Goal: Navigation & Orientation: Find specific page/section

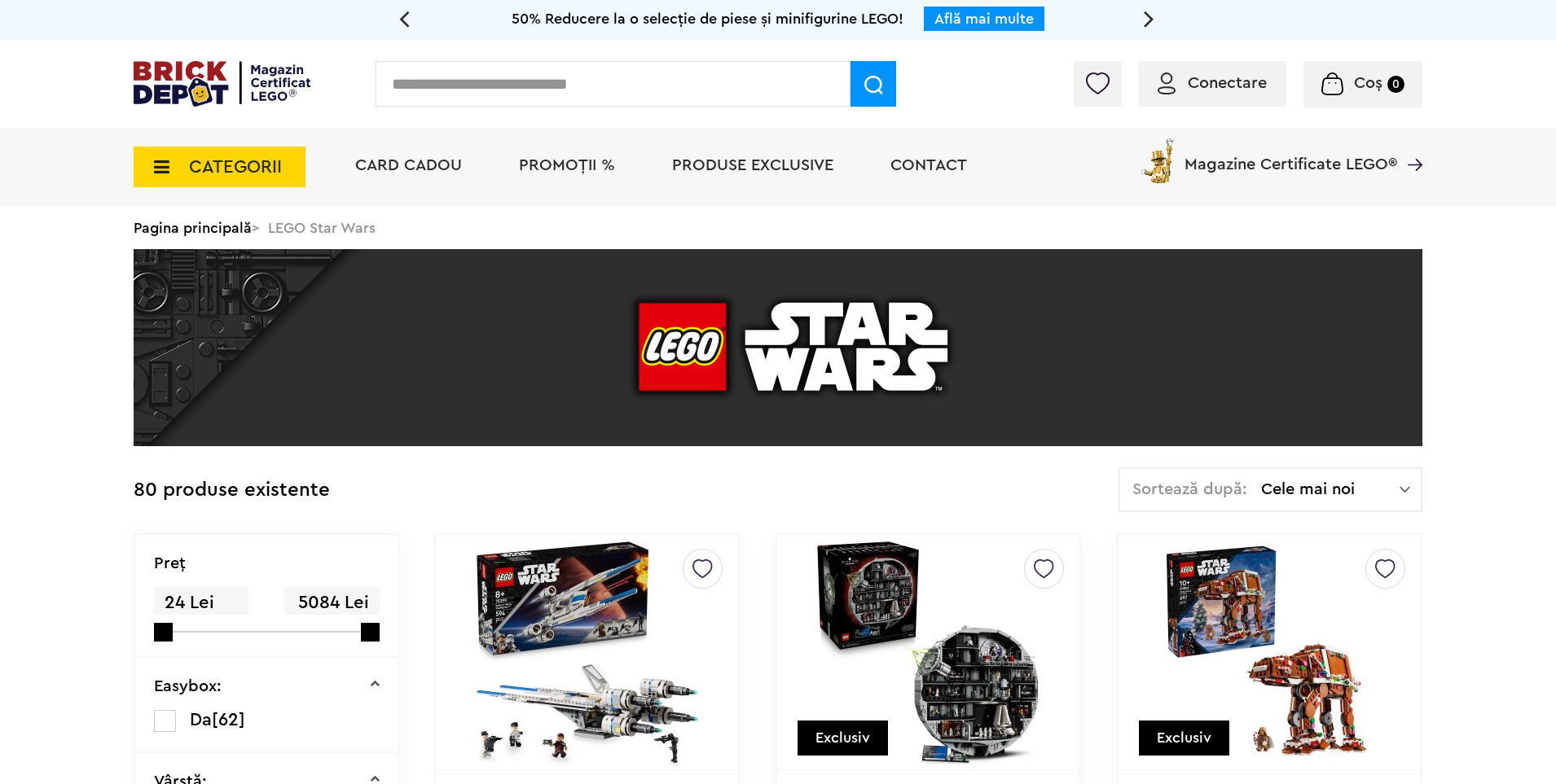
click at [738, 172] on span "Produse exclusive" at bounding box center [752, 166] width 161 height 17
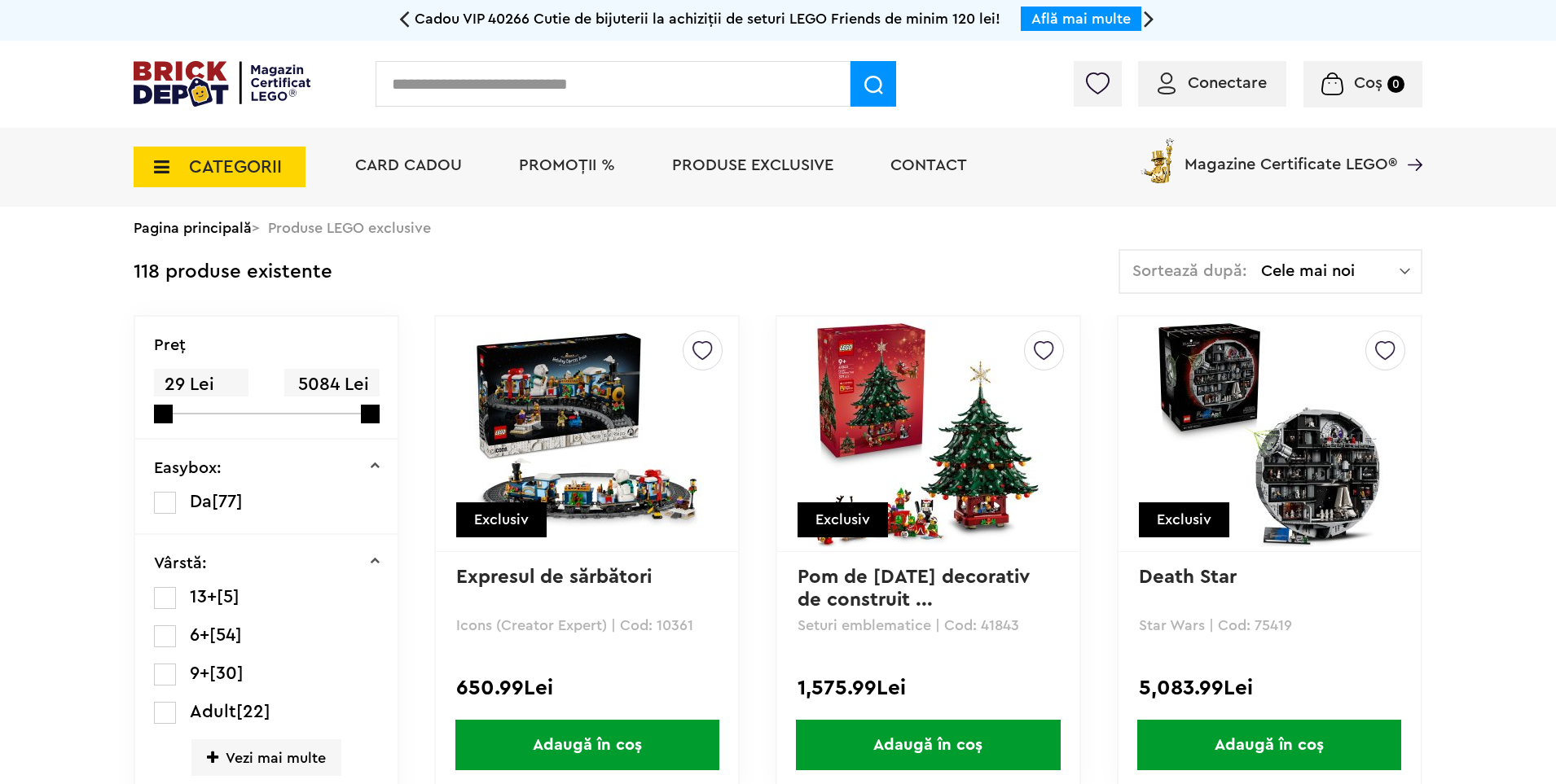
click at [219, 164] on span "CATEGORII" at bounding box center [235, 167] width 93 height 17
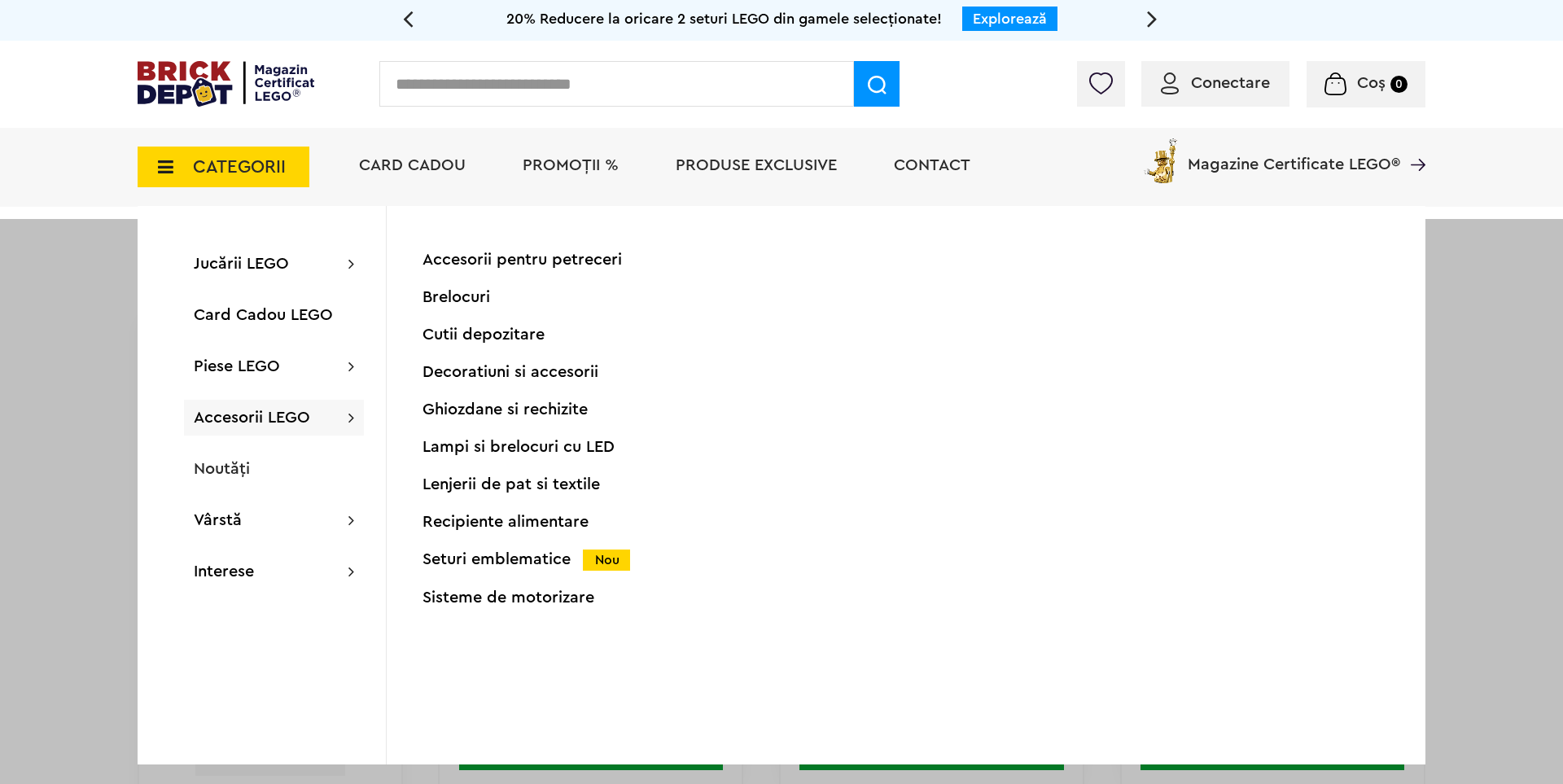
click at [462, 564] on div "Seturi emblematice Nou" at bounding box center [583, 560] width 322 height 17
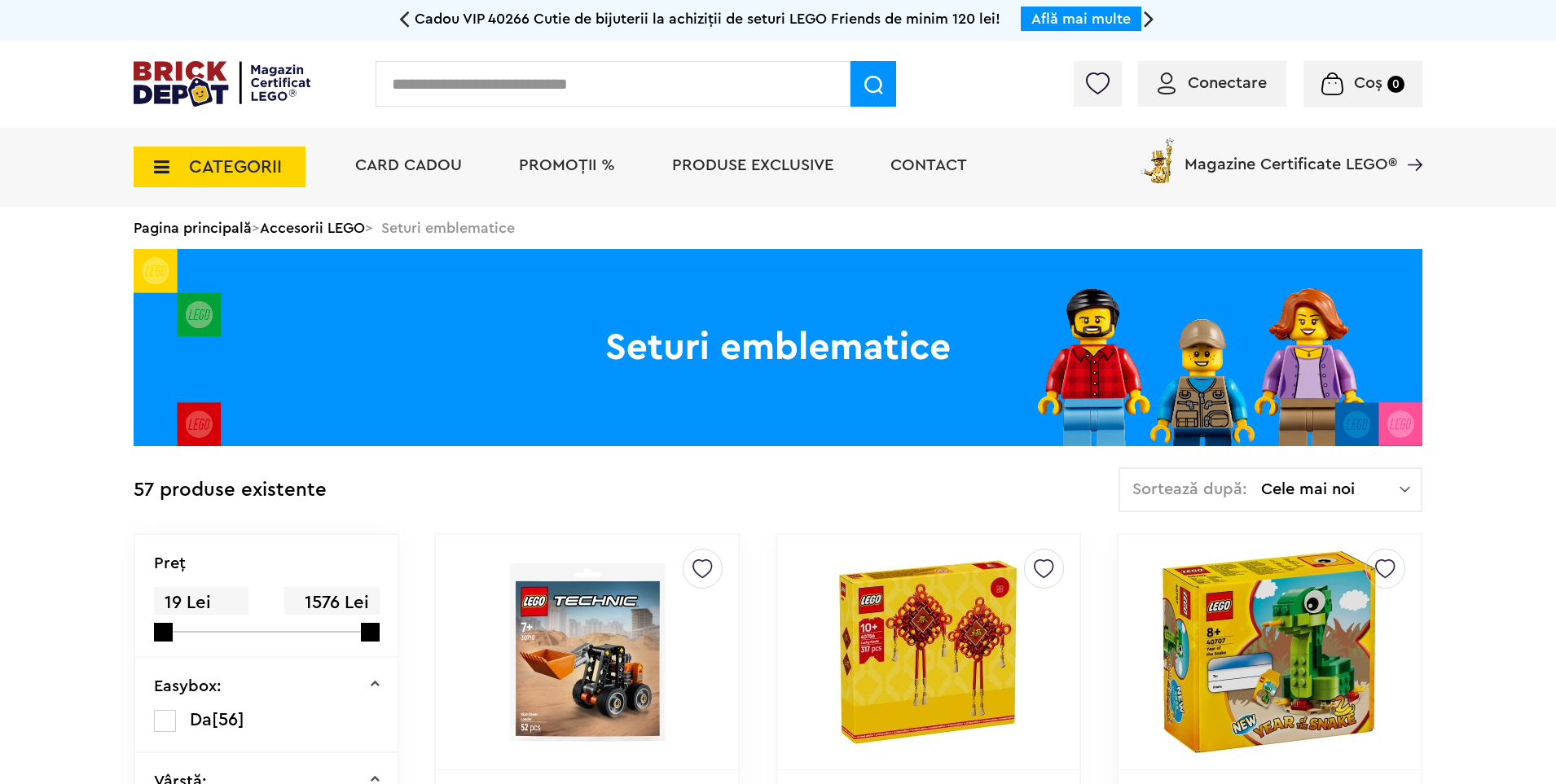
click at [252, 165] on span "CATEGORII" at bounding box center [235, 167] width 93 height 17
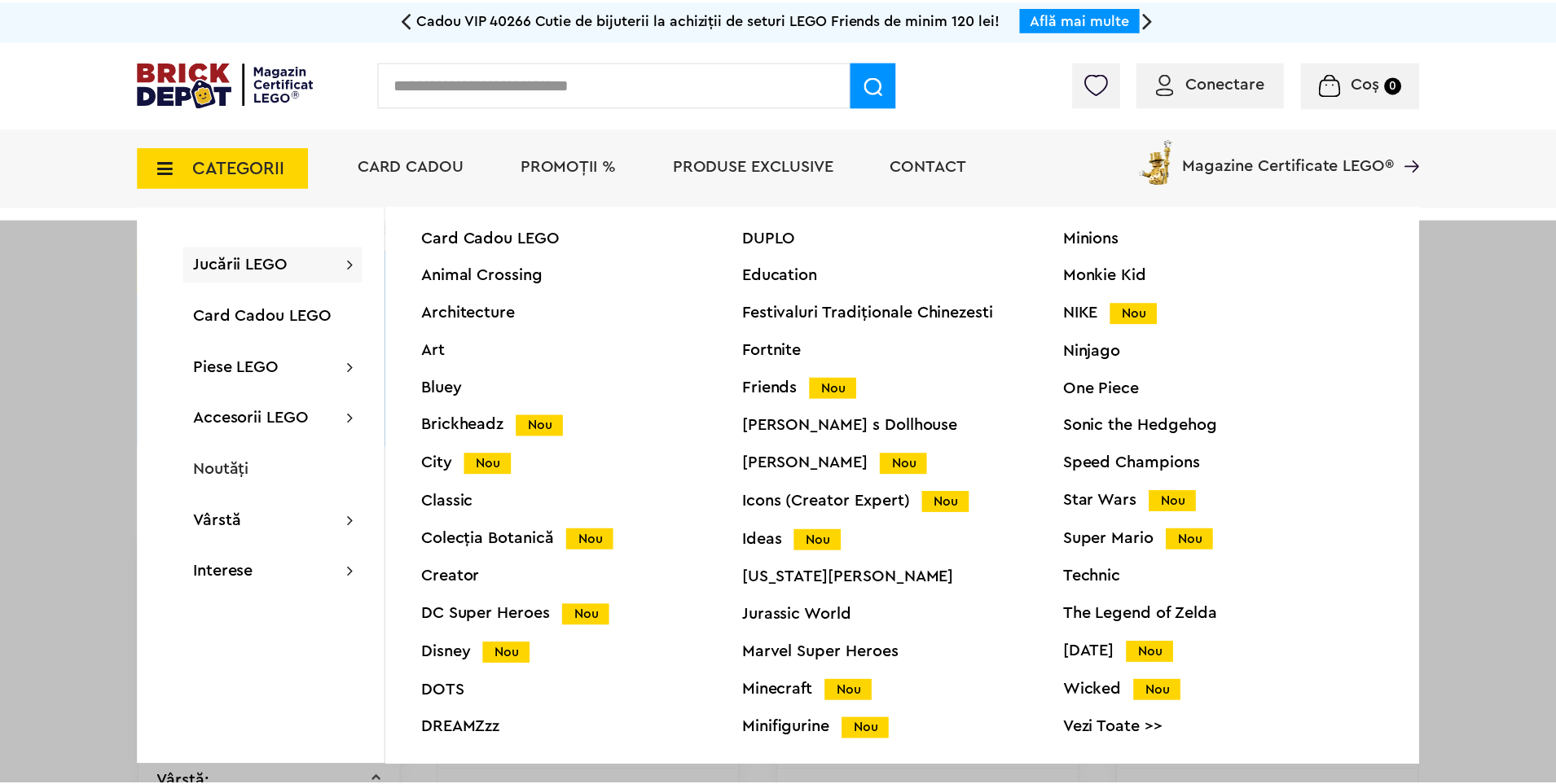
scroll to position [62, 0]
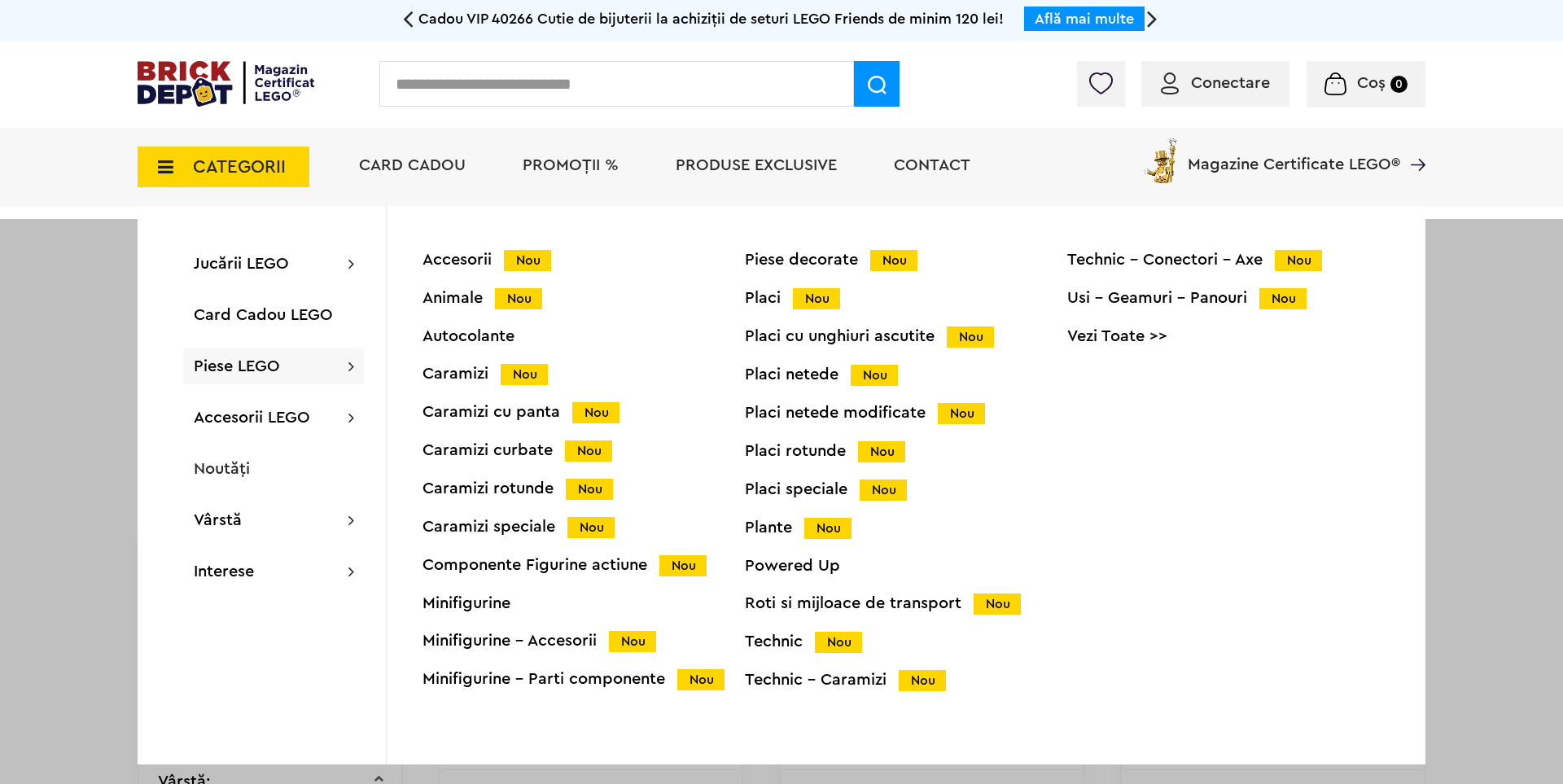
click at [785, 601] on div "Roti si mijloace de transport Nou" at bounding box center [906, 603] width 322 height 17
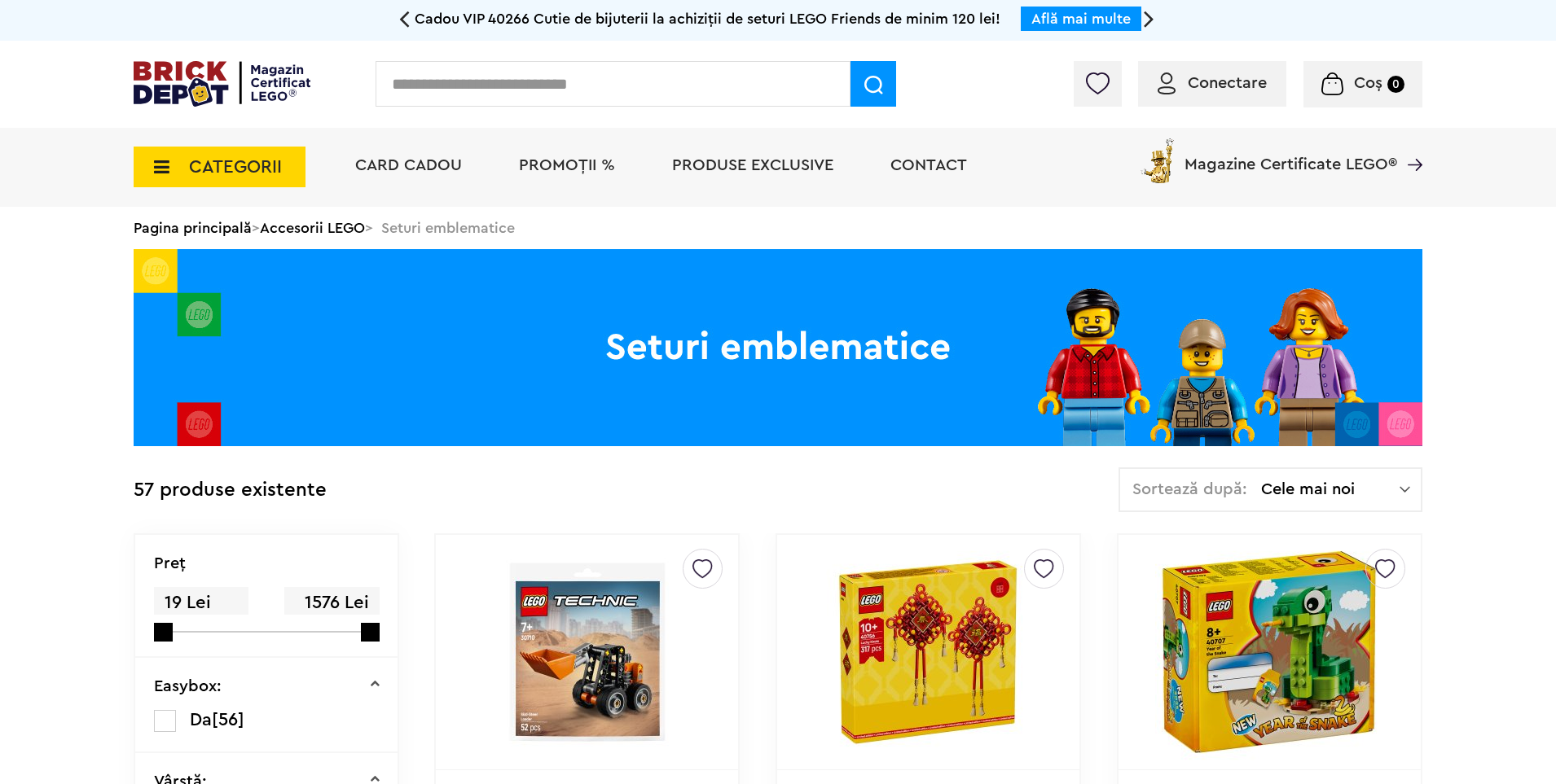
click at [267, 159] on span "CATEGORII" at bounding box center [235, 167] width 93 height 17
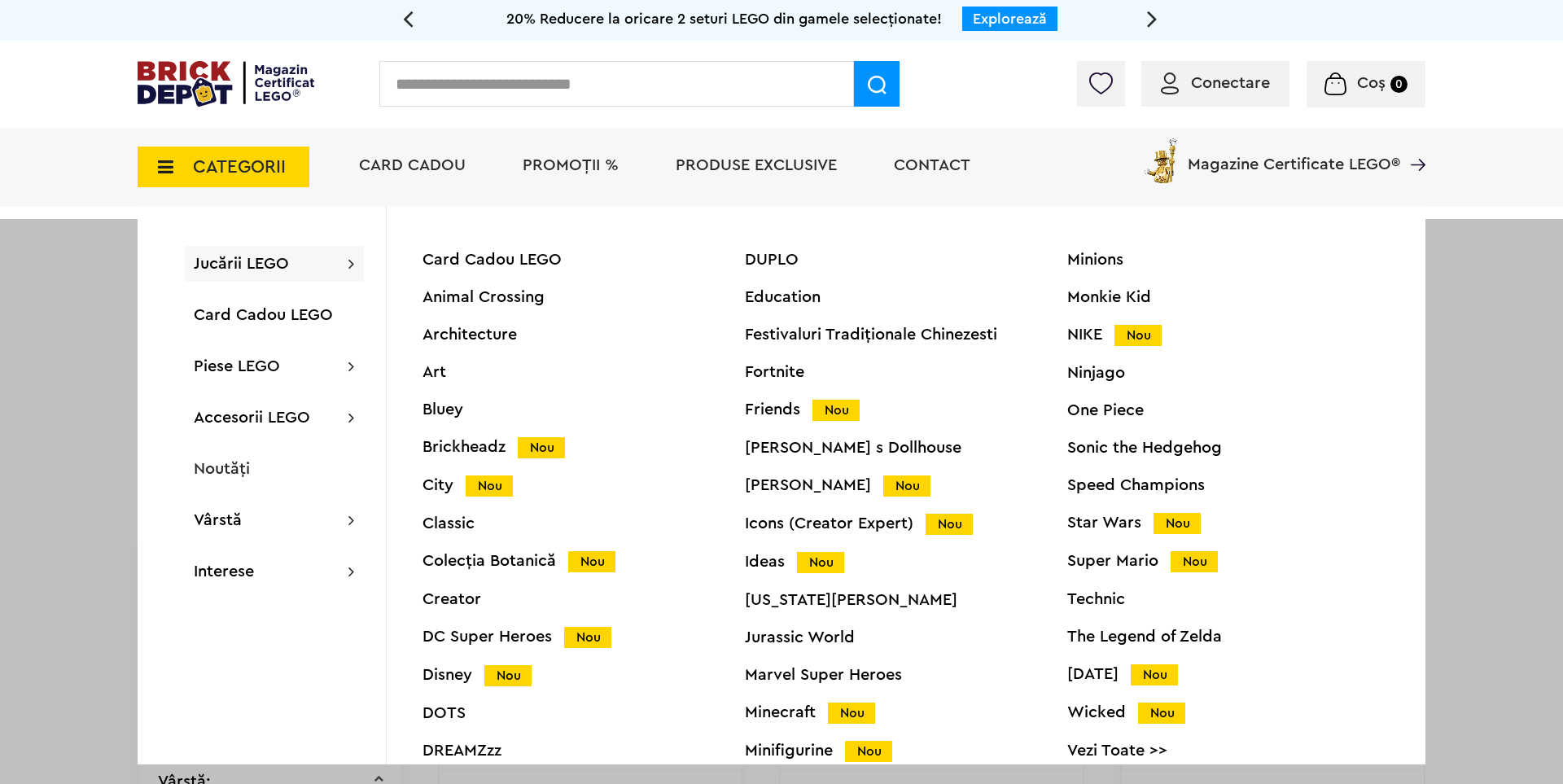
click at [1089, 518] on div "Star Wars Nou" at bounding box center [1228, 523] width 322 height 17
